Goal: Task Accomplishment & Management: Manage account settings

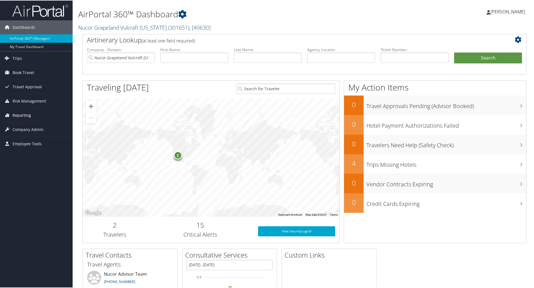
click at [9, 112] on icon at bounding box center [7, 114] width 8 height 8
click at [19, 127] on link "Unused Tickets" at bounding box center [36, 126] width 73 height 8
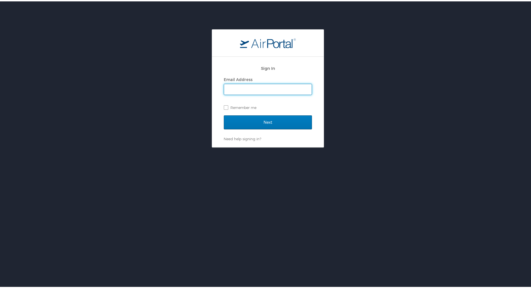
click at [232, 89] on input "Email Address" at bounding box center [268, 88] width 88 height 11
type input "SGREEN@VULCRAFT-TX.COM"
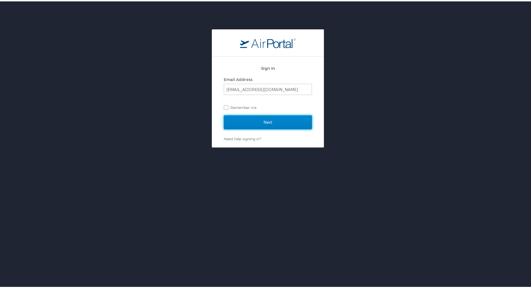
click at [259, 123] on input "Next" at bounding box center [268, 121] width 88 height 14
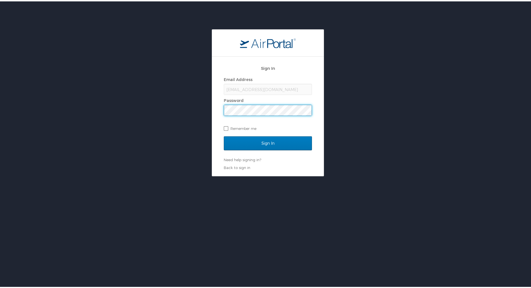
drag, startPoint x: 225, startPoint y: 127, endPoint x: 228, endPoint y: 129, distance: 3.6
click at [225, 127] on label "Remember me" at bounding box center [268, 127] width 88 height 8
click at [225, 127] on input "Remember me" at bounding box center [226, 127] width 4 height 4
checkbox input "true"
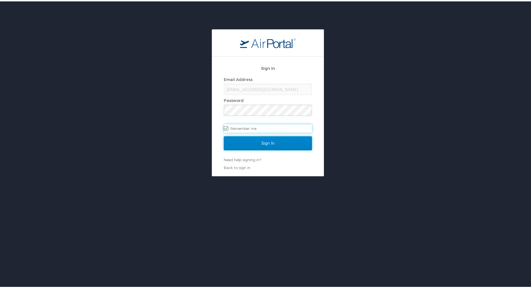
click at [244, 139] on input "Sign In" at bounding box center [268, 142] width 88 height 14
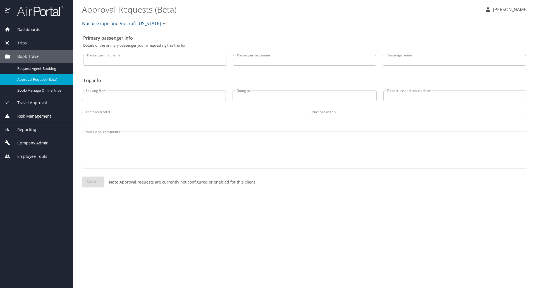
click at [25, 128] on span "Reporting" at bounding box center [23, 129] width 26 height 6
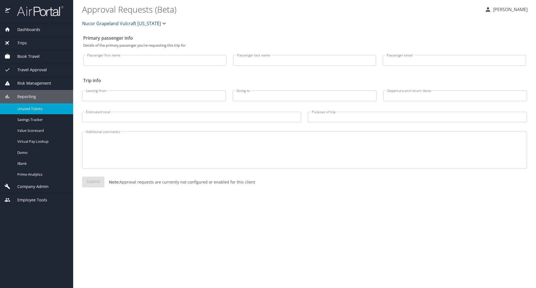
click at [34, 108] on span "Unused Tickets" at bounding box center [41, 108] width 49 height 5
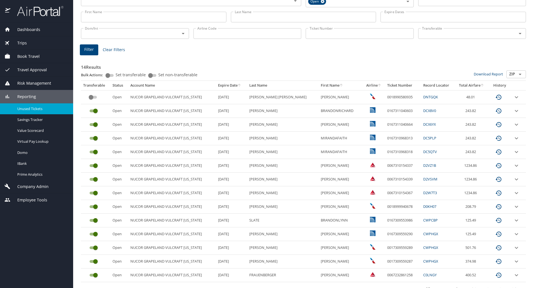
scroll to position [50, 0]
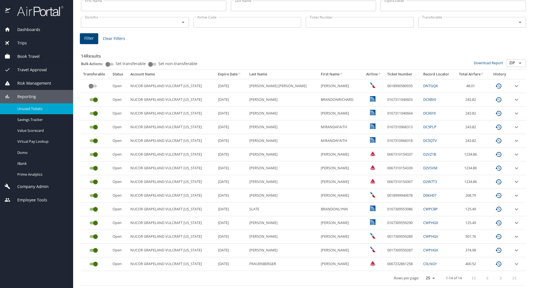
click at [95, 87] on input "custom pagination table" at bounding box center [91, 86] width 20 height 7
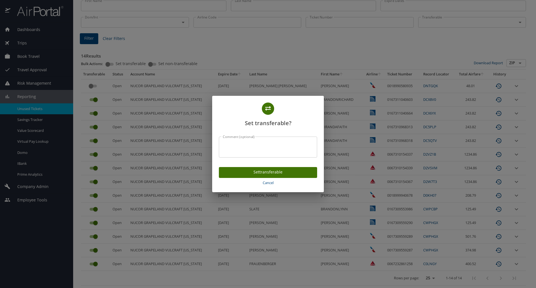
click at [265, 174] on span "Set transferable" at bounding box center [267, 172] width 89 height 7
